Goal: Transaction & Acquisition: Purchase product/service

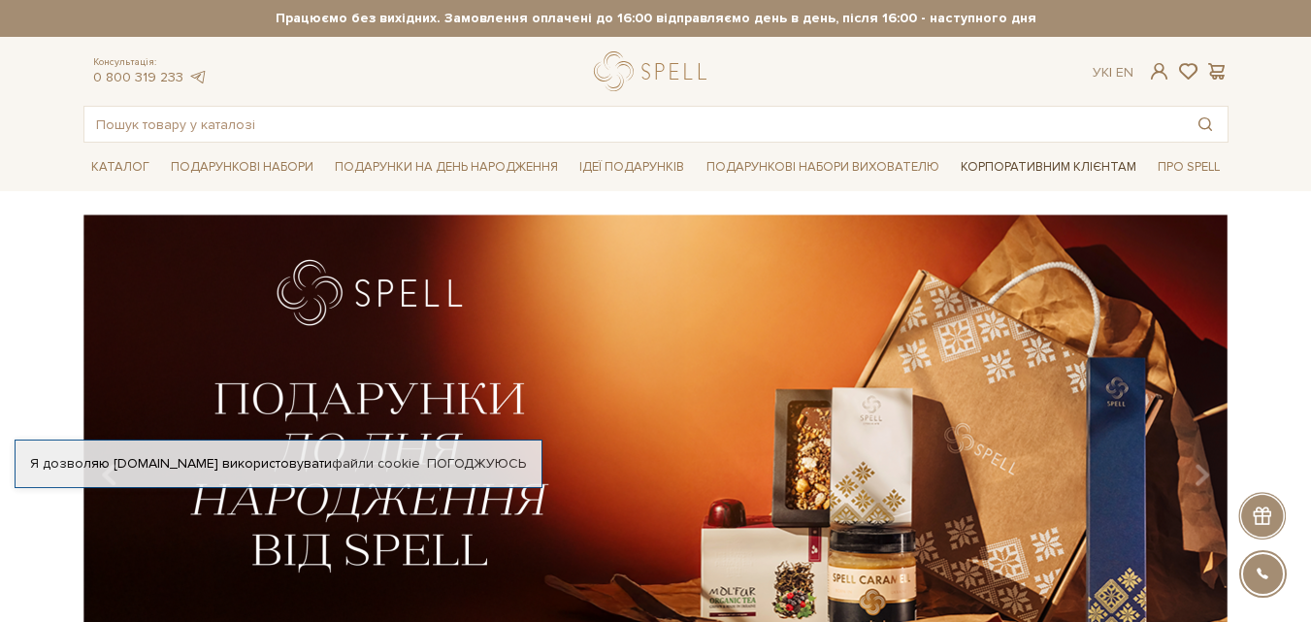
click at [1009, 168] on link "Корпоративним клієнтам" at bounding box center [1048, 166] width 191 height 33
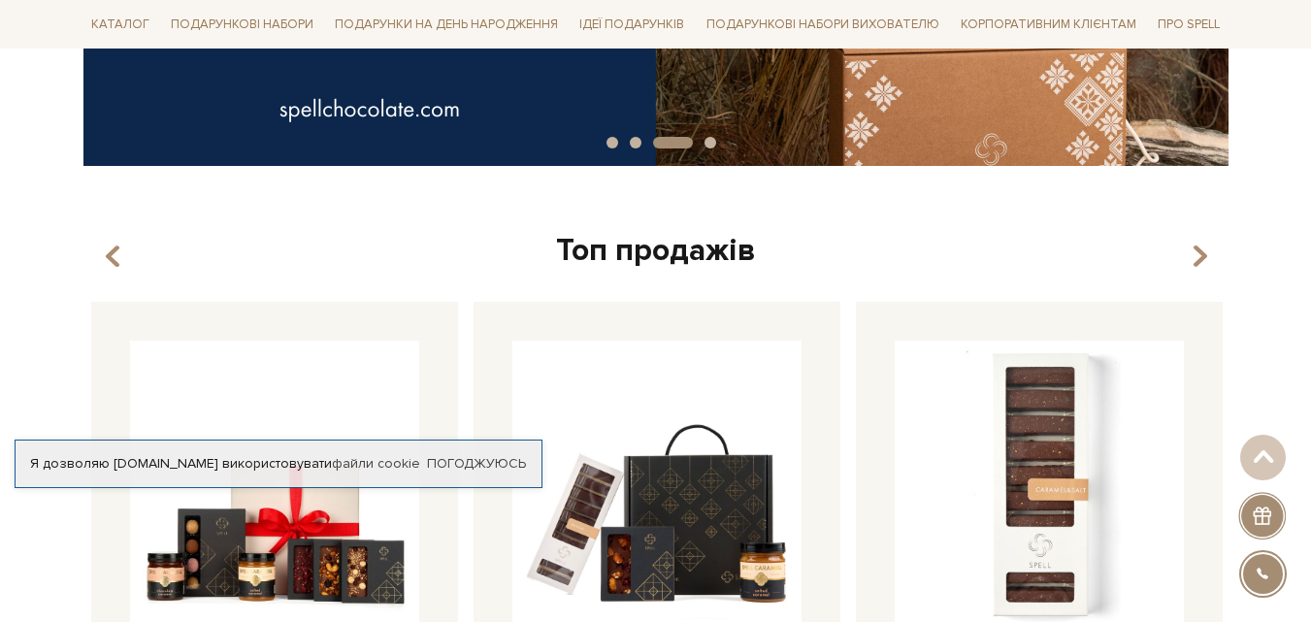
scroll to position [506, 0]
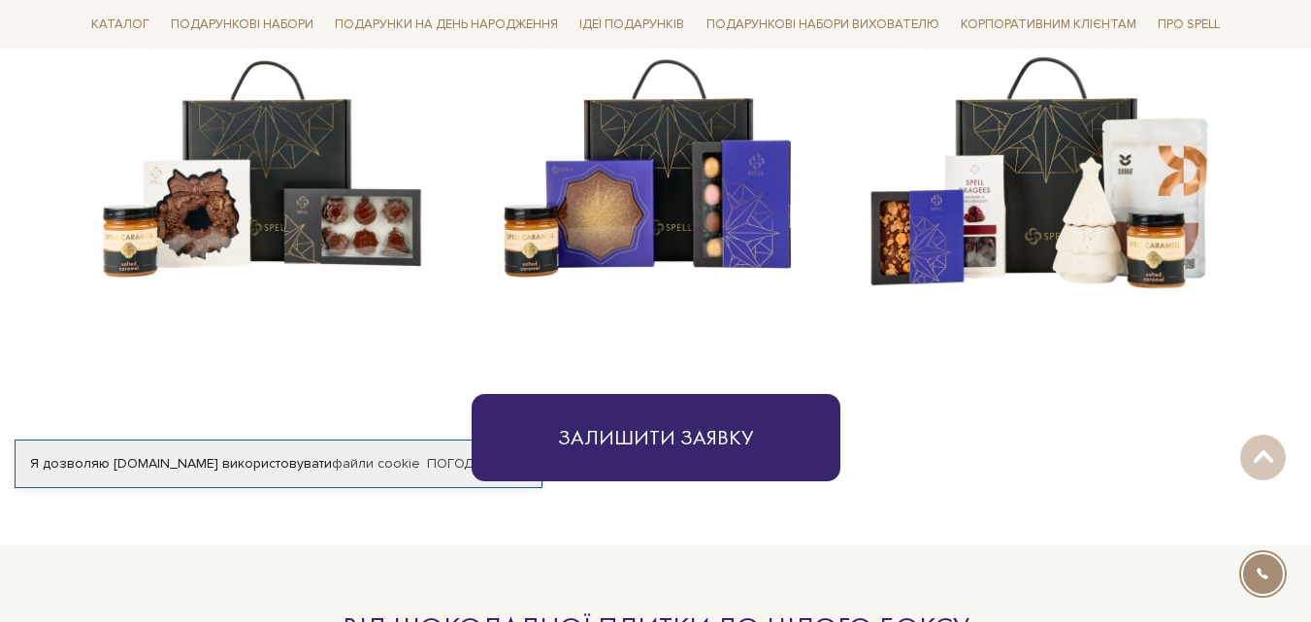
scroll to position [959, 0]
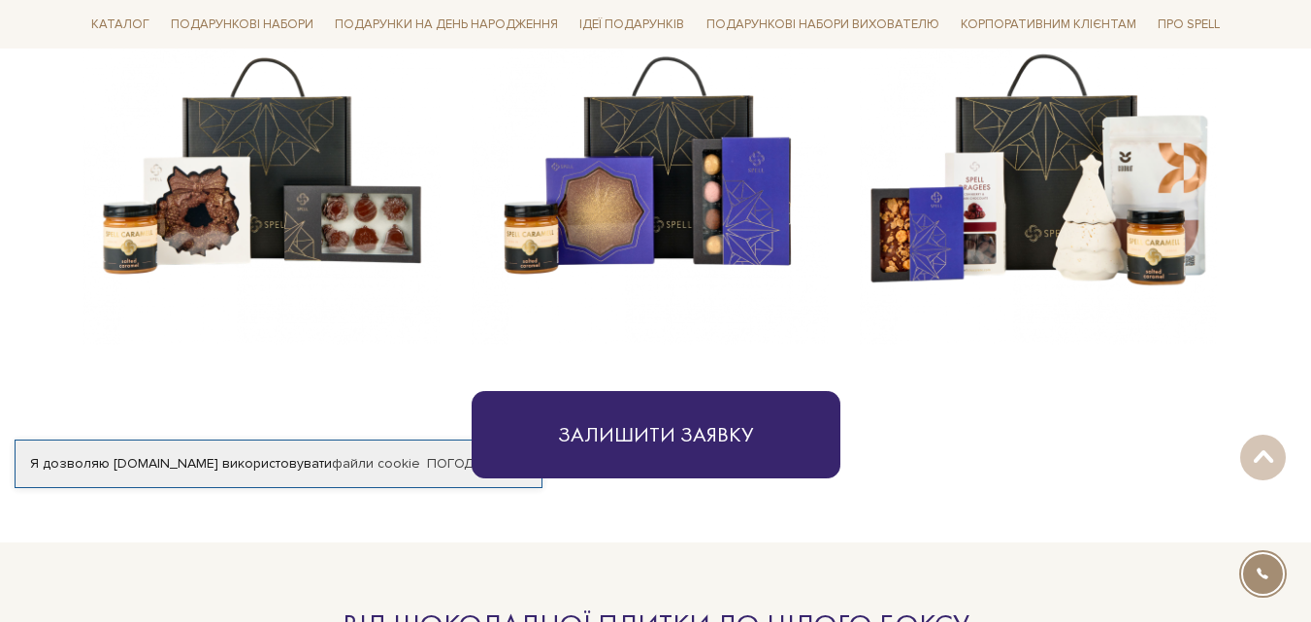
click at [246, 216] on img at bounding box center [261, 165] width 357 height 357
click at [263, 215] on img at bounding box center [261, 165] width 357 height 357
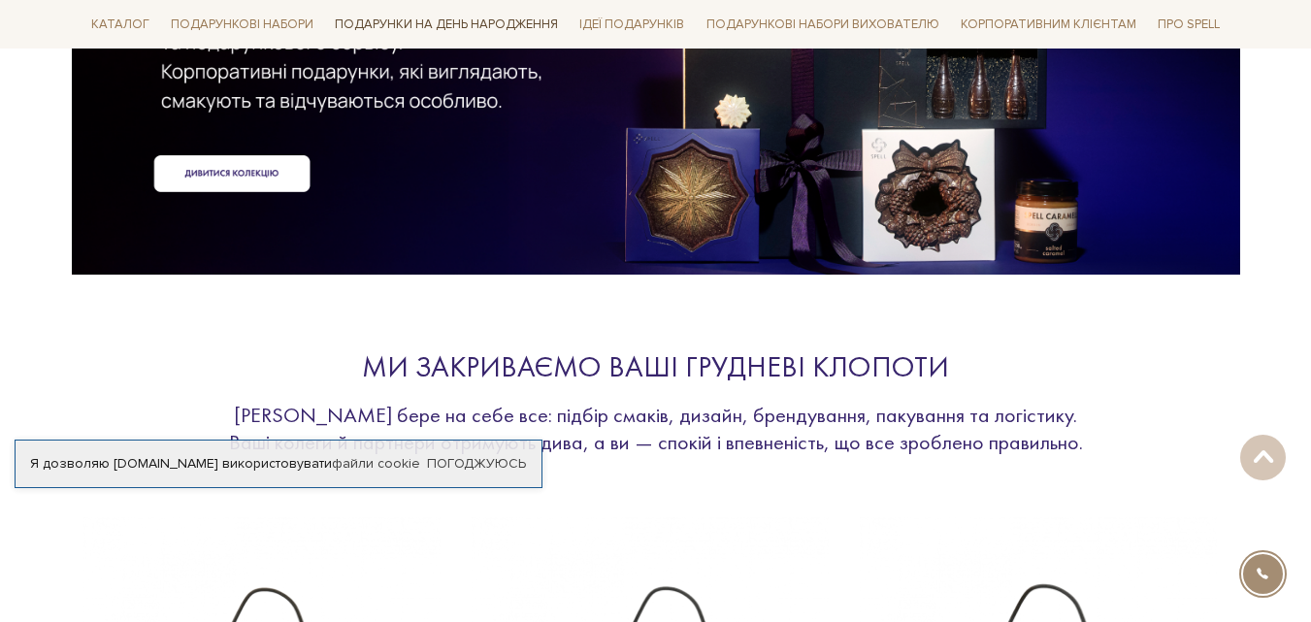
scroll to position [424, 0]
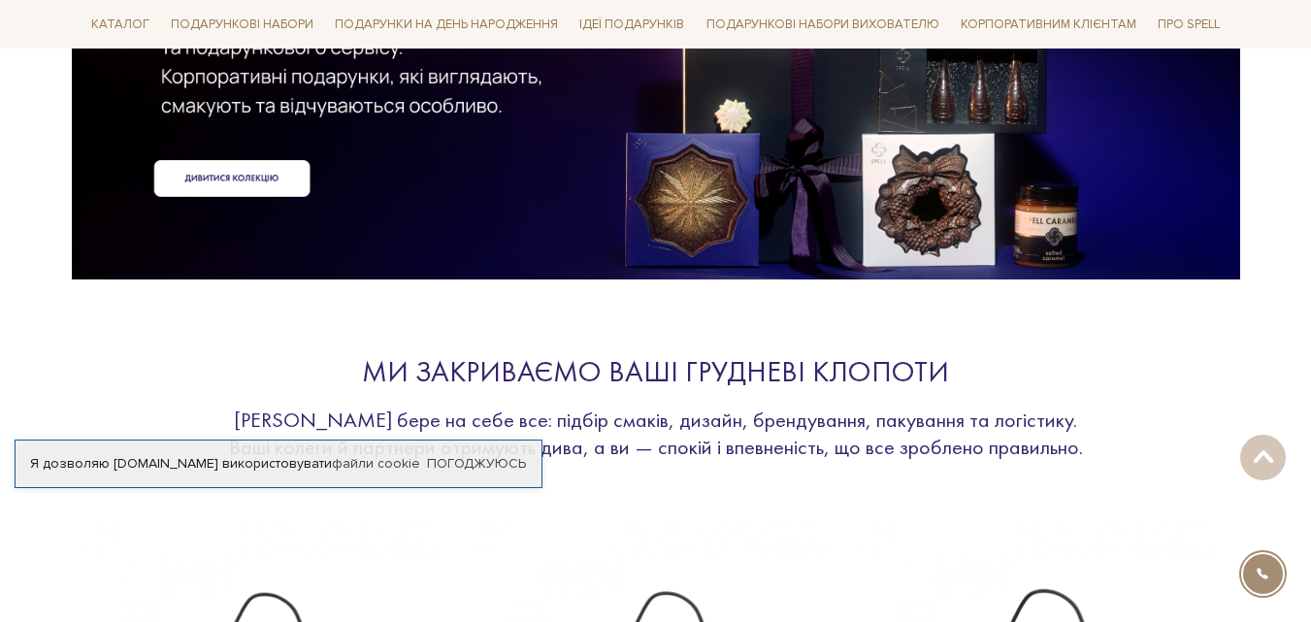
click at [717, 194] on div at bounding box center [655, 7] width 1145 height 435
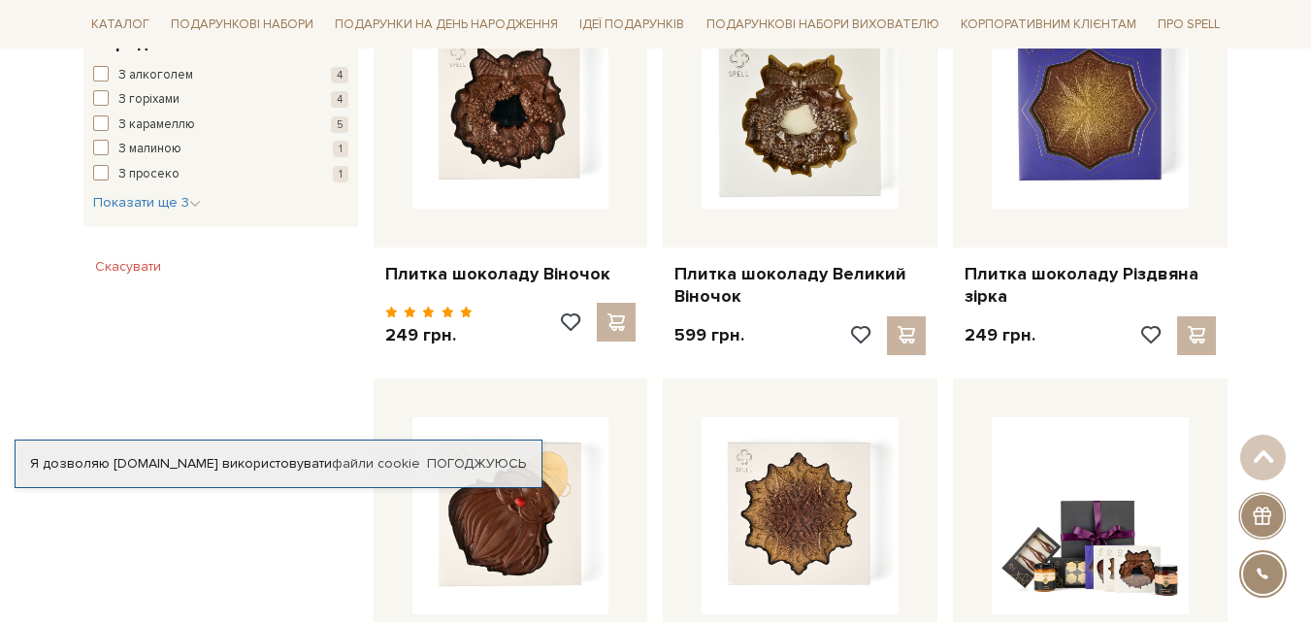
scroll to position [1214, 0]
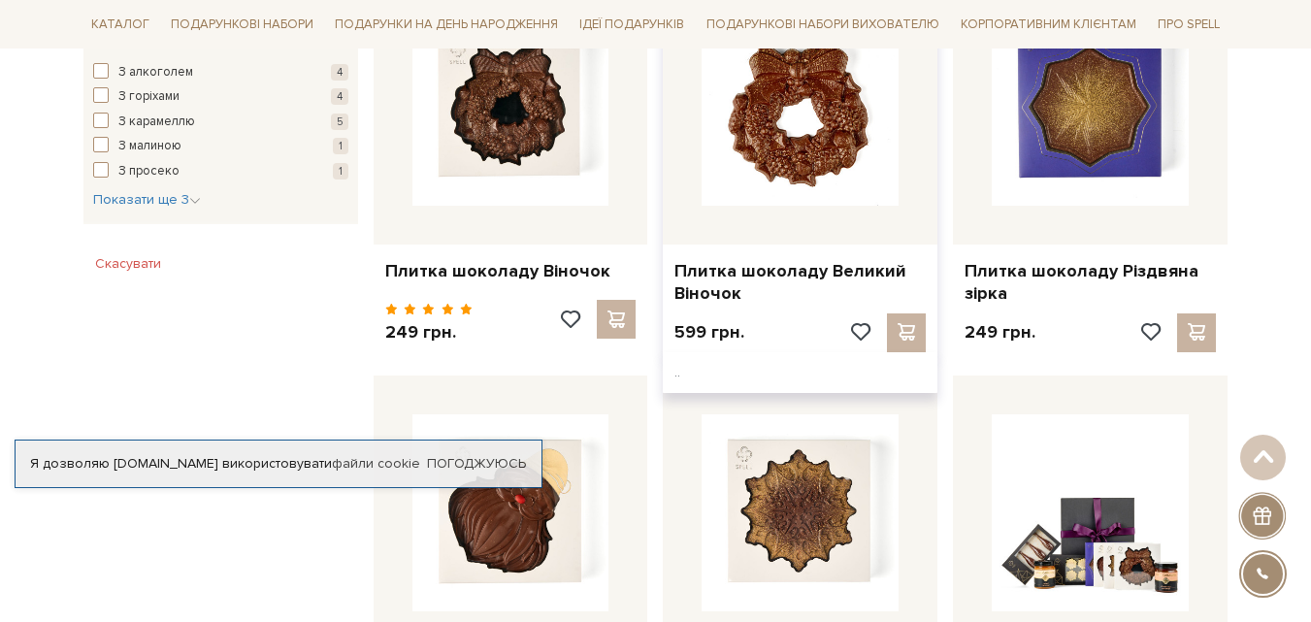
click at [765, 142] on img at bounding box center [800, 107] width 197 height 197
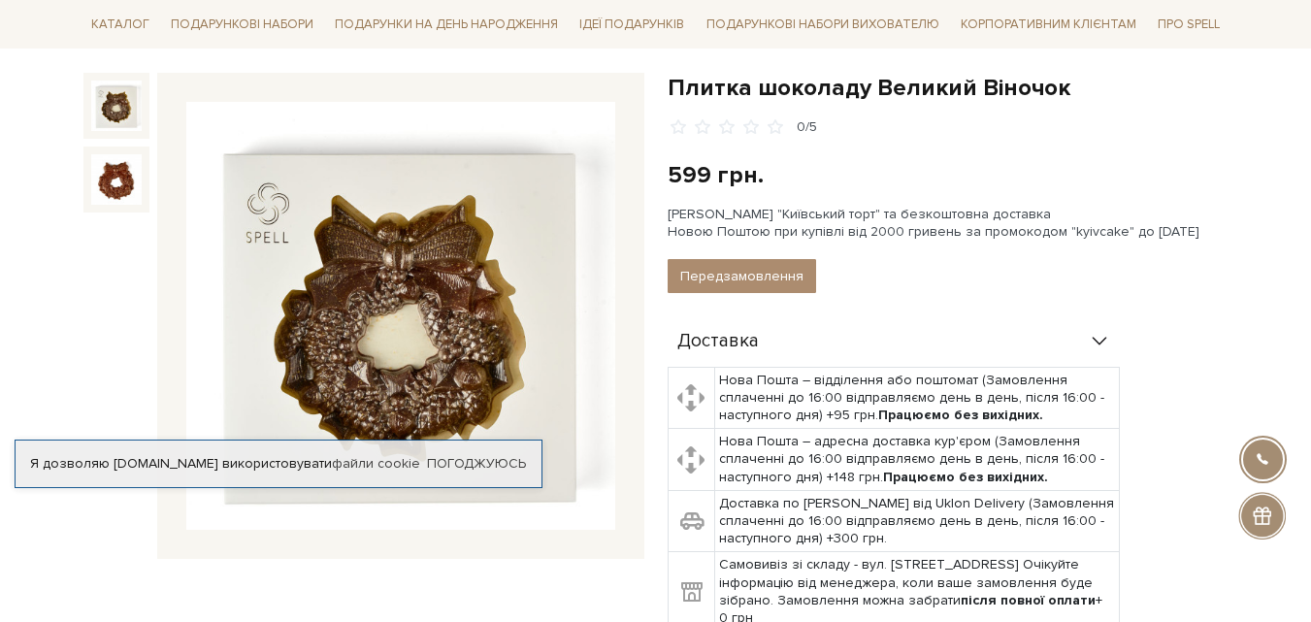
scroll to position [198, 0]
